Goal: Find specific page/section: Find specific page/section

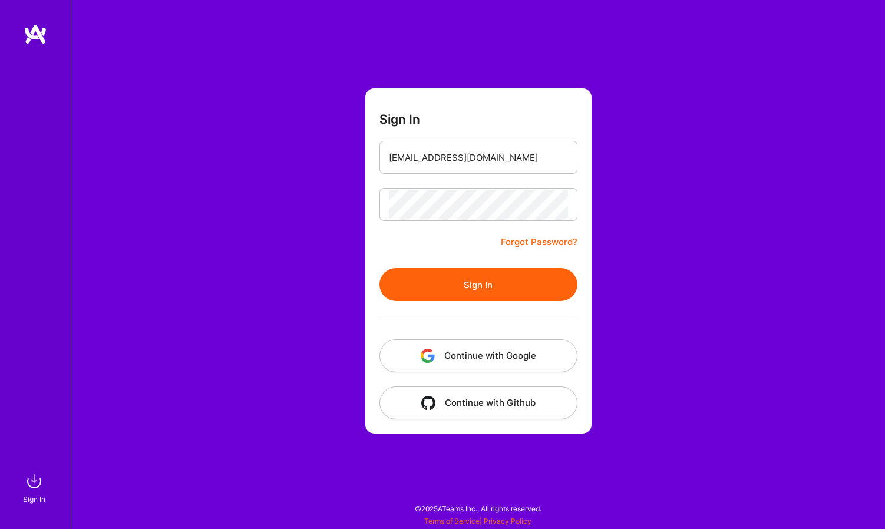
click at [482, 293] on button "Sign In" at bounding box center [478, 284] width 198 height 33
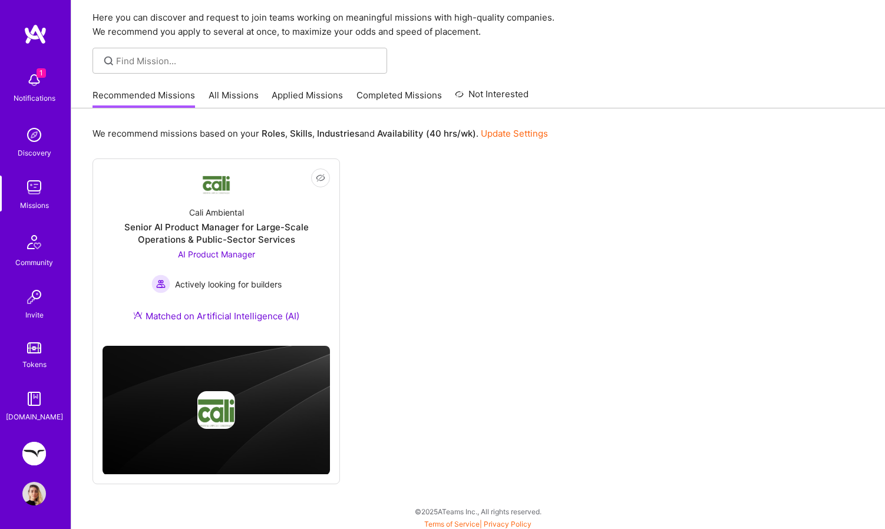
scroll to position [42, 0]
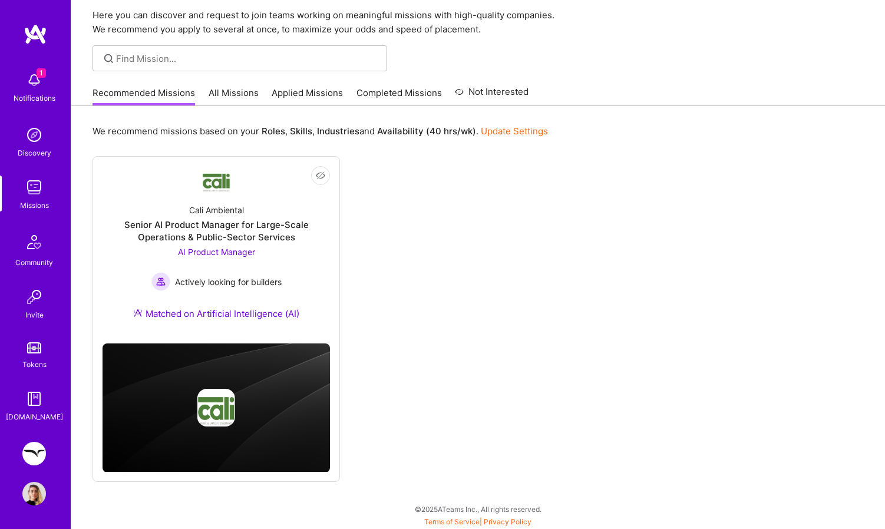
click at [32, 457] on img at bounding box center [34, 454] width 24 height 24
